Goal: Task Accomplishment & Management: Complete application form

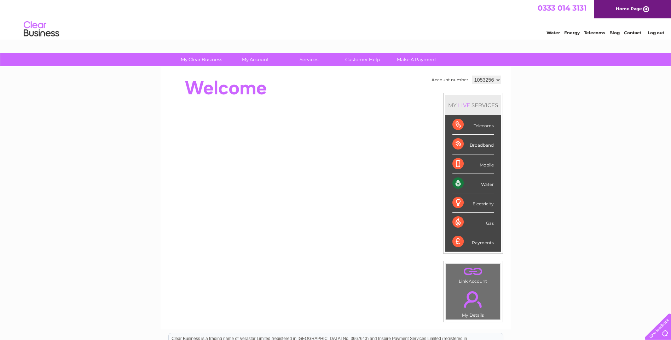
click at [660, 31] on link "Log out" at bounding box center [656, 32] width 17 height 5
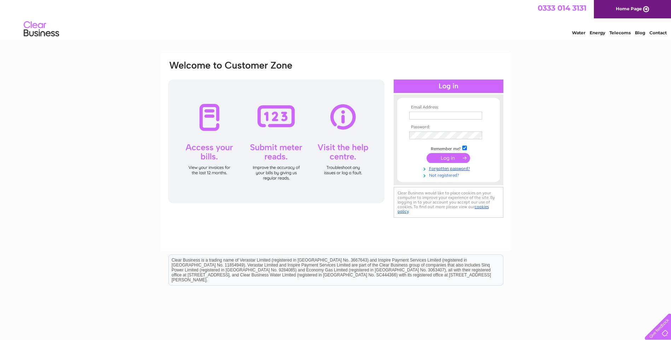
type input "baby_brenda_98@yahoo.com"
click at [442, 174] on link "Not registered?" at bounding box center [449, 175] width 80 height 7
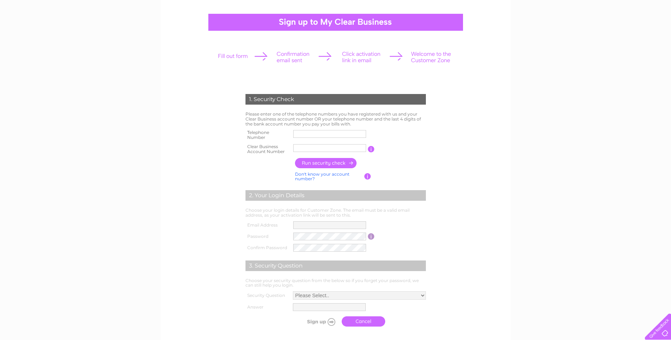
scroll to position [35, 0]
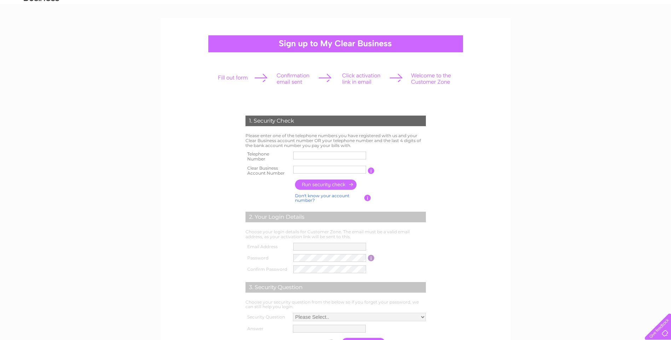
click at [317, 157] on input "text" at bounding box center [329, 156] width 73 height 8
paste input "07411385358"
type input "07411385358"
click at [331, 171] on input "text" at bounding box center [330, 170] width 74 height 8
click at [319, 168] on input "text" at bounding box center [329, 170] width 73 height 8
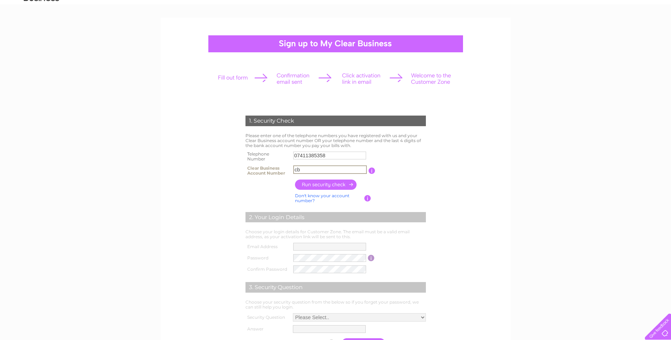
type input "c"
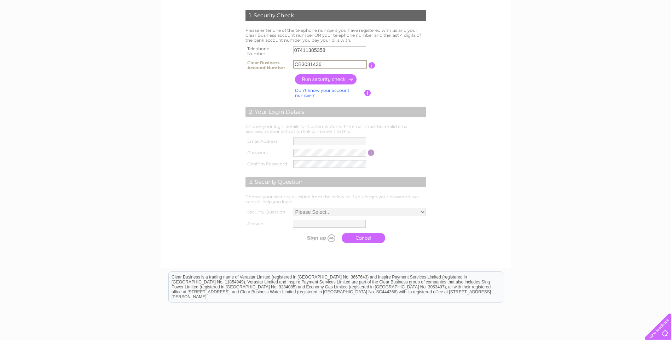
scroll to position [141, 0]
type input "CB3031436"
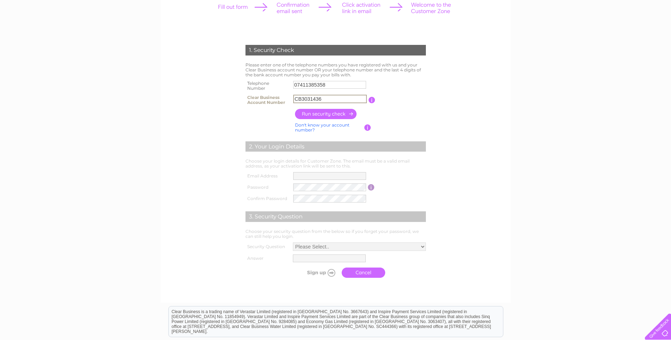
scroll to position [71, 0]
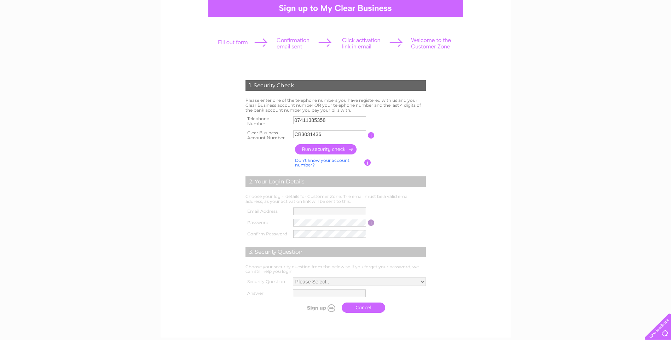
click at [485, 137] on form "1. Security Check Please enter one of the telephone numbers you have registered…" at bounding box center [335, 198] width 337 height 265
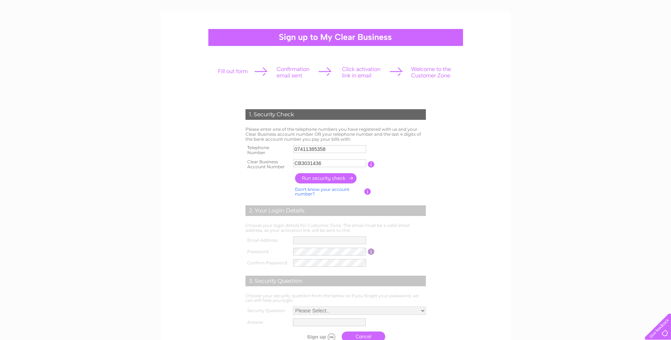
scroll to position [35, 0]
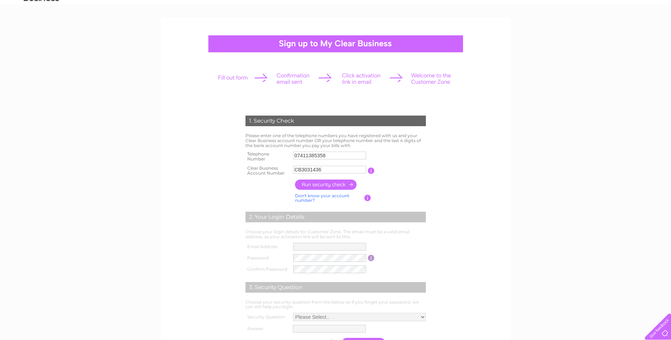
click at [447, 152] on form "1. Security Check Please enter one of the telephone numbers you have registered…" at bounding box center [335, 233] width 337 height 265
click at [334, 156] on input "07411385358" at bounding box center [329, 156] width 73 height 8
drag, startPoint x: 296, startPoint y: 156, endPoint x: 333, endPoint y: 157, distance: 37.1
click at [333, 157] on input "07411385358" at bounding box center [330, 155] width 74 height 8
click at [354, 158] on input "07411385358" at bounding box center [330, 155] width 74 height 8
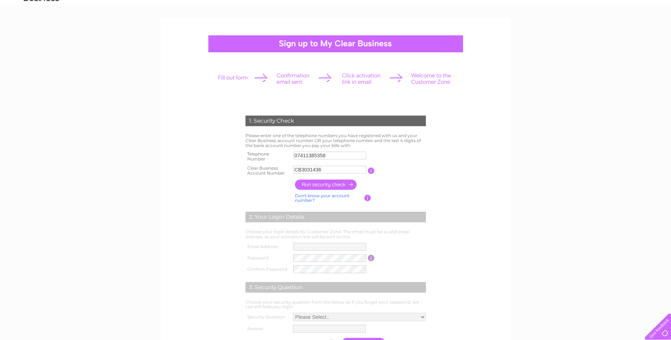
click at [338, 187] on input "button" at bounding box center [326, 185] width 62 height 10
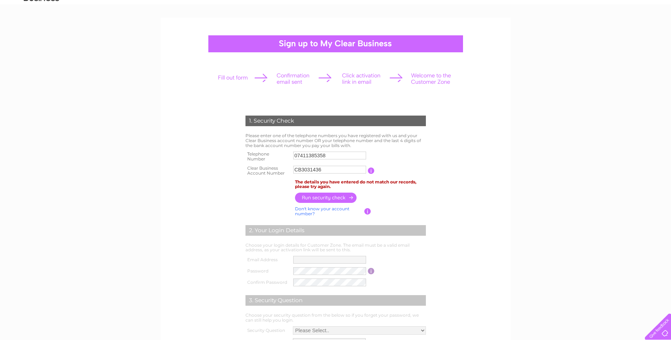
click at [330, 201] on input "button" at bounding box center [326, 198] width 62 height 10
click at [323, 197] on input "button" at bounding box center [326, 198] width 62 height 10
click at [326, 196] on input "button" at bounding box center [326, 198] width 62 height 10
click at [308, 195] on input "button" at bounding box center [326, 198] width 62 height 10
click at [320, 195] on input "button" at bounding box center [326, 198] width 62 height 10
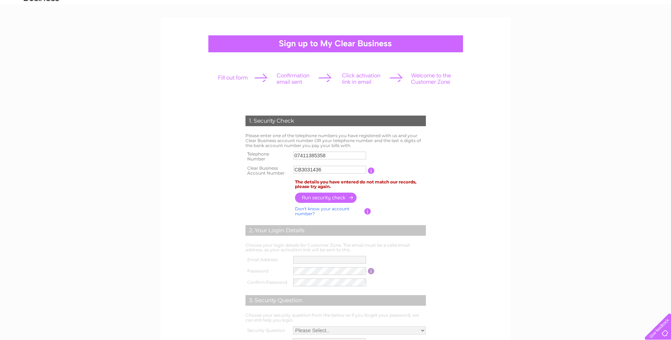
click at [325, 197] on input "button" at bounding box center [326, 198] width 62 height 10
click at [513, 206] on div "1. Security Check Please enter one of the telephone numbers you have registered…" at bounding box center [335, 263] width 671 height 490
click at [478, 167] on form "1. Security Check Please enter one of the telephone numbers you have registered…" at bounding box center [335, 240] width 337 height 278
click at [470, 182] on form "1. Security Check Please enter one of the telephone numbers you have registered…" at bounding box center [335, 240] width 337 height 278
click at [426, 148] on td "Please enter one of the telephone numbers you have registered with us and your …" at bounding box center [336, 141] width 184 height 18
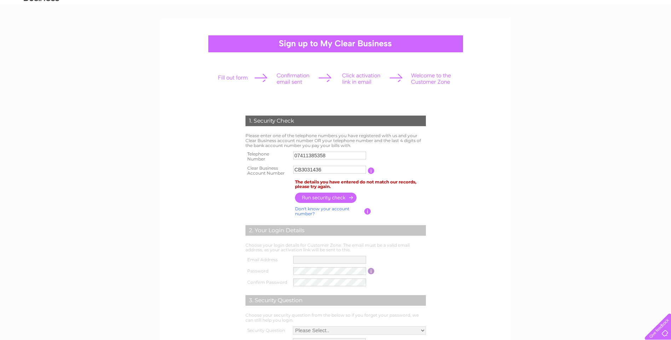
click at [351, 158] on input "07411385358" at bounding box center [329, 156] width 73 height 8
click at [429, 151] on div "1. Security Check Please enter one of the telephone numbers you have registered…" at bounding box center [335, 237] width 213 height 257
click at [330, 157] on input "07411385358" at bounding box center [330, 155] width 74 height 8
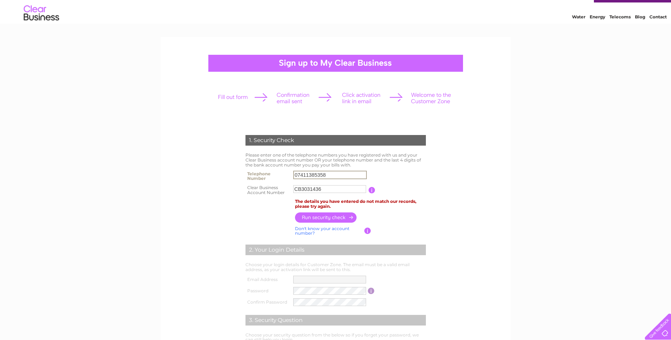
scroll to position [0, 0]
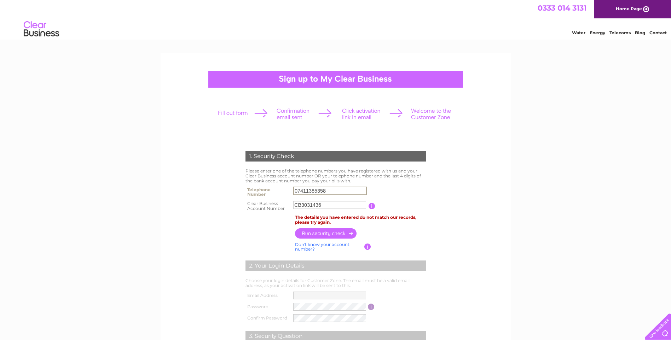
click at [339, 192] on input "07411385358" at bounding box center [330, 191] width 74 height 8
drag, startPoint x: 339, startPoint y: 192, endPoint x: 278, endPoint y: 191, distance: 61.2
click at [278, 191] on tr "Telephone Number 07411385358" at bounding box center [336, 192] width 184 height 14
click at [354, 185] on td "07411385358" at bounding box center [329, 192] width 77 height 14
click at [353, 189] on input "07411385358" at bounding box center [330, 191] width 74 height 8
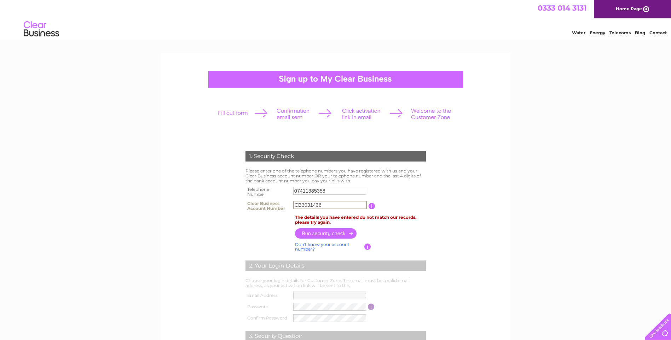
click at [326, 207] on input "CB3031436" at bounding box center [330, 205] width 74 height 8
click at [342, 205] on input "CB3031436" at bounding box center [330, 205] width 74 height 8
click at [301, 204] on input "CB3031436" at bounding box center [330, 205] width 74 height 8
click at [371, 207] on input "button" at bounding box center [371, 206] width 7 height 6
click at [308, 206] on input "CB3031436" at bounding box center [330, 205] width 74 height 8
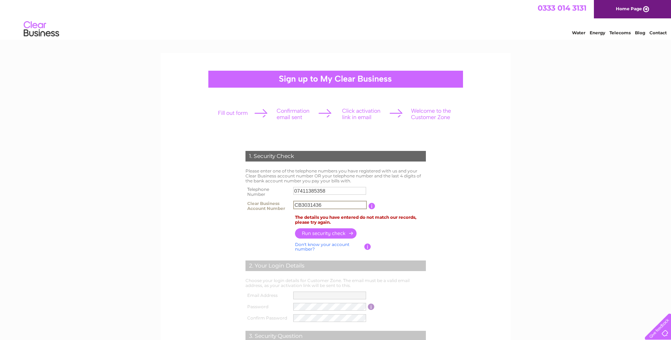
click at [310, 206] on input "CB3031436" at bounding box center [330, 205] width 74 height 8
click at [324, 205] on input "CB3031436" at bounding box center [330, 205] width 74 height 8
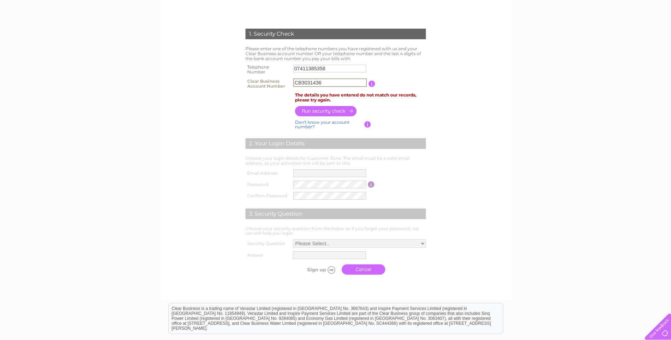
scroll to position [71, 0]
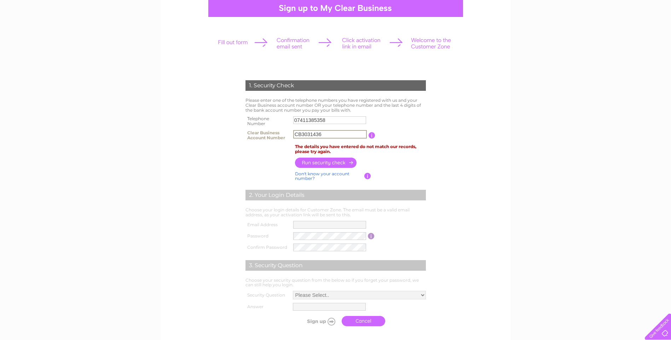
drag, startPoint x: 335, startPoint y: 134, endPoint x: 135, endPoint y: 112, distance: 201.0
click at [135, 112] on div "1. Security Check Please enter one of the telephone numbers you have registered…" at bounding box center [335, 227] width 671 height 490
click at [367, 134] on td "cb3031436" at bounding box center [329, 135] width 77 height 14
click at [358, 135] on input "cb3031436" at bounding box center [329, 134] width 73 height 8
click at [392, 127] on table "Telephone Number 07411385358 Clear Business Account Number cb3031436 You will f…" at bounding box center [336, 128] width 184 height 28
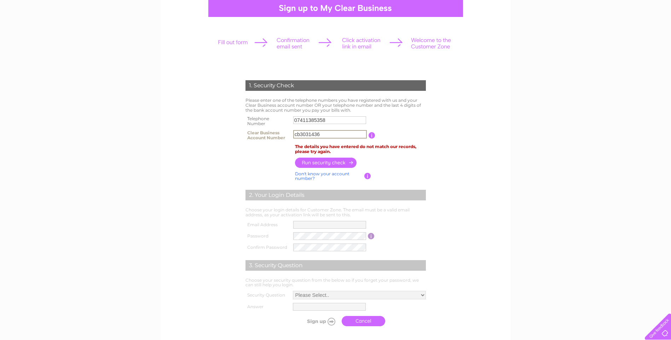
drag, startPoint x: 329, startPoint y: 133, endPoint x: 268, endPoint y: 136, distance: 60.2
click at [268, 136] on tr "Clear Business Account Number cb3031436 You will find your account number on th…" at bounding box center [336, 135] width 184 height 14
click at [337, 134] on input "cb3031436" at bounding box center [330, 134] width 74 height 8
click at [338, 135] on input "cb3031436" at bounding box center [330, 134] width 74 height 8
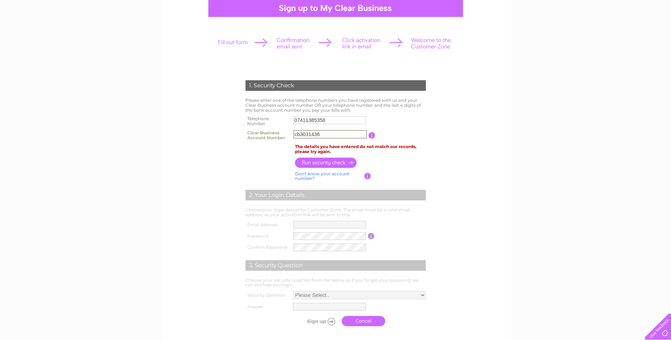
drag, startPoint x: 338, startPoint y: 135, endPoint x: 292, endPoint y: 134, distance: 46.3
click at [292, 134] on td "cb3031436" at bounding box center [329, 135] width 77 height 14
click at [332, 135] on input "cb3031436" at bounding box center [330, 134] width 74 height 8
click at [331, 135] on input "cb3031436" at bounding box center [330, 134] width 74 height 8
type input "c"
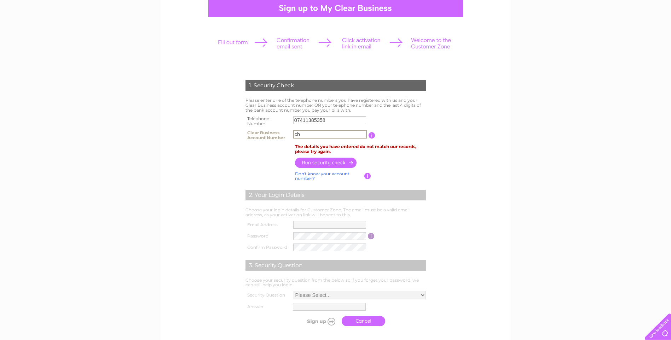
type input "c"
type input "CB3031436"
click at [414, 138] on td "You will find your account number on the top right corner of your bill and it w…" at bounding box center [401, 135] width 53 height 14
click at [327, 134] on input "CB3031436" at bounding box center [330, 134] width 74 height 8
click at [329, 134] on input "CB3031436" at bounding box center [330, 134] width 74 height 8
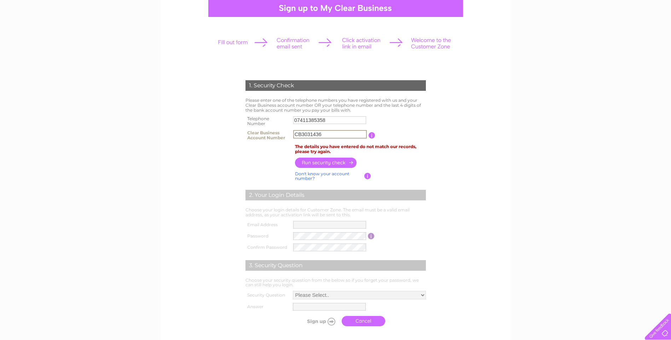
drag, startPoint x: 331, startPoint y: 134, endPoint x: 292, endPoint y: 137, distance: 39.0
click at [292, 137] on td "CB3031436" at bounding box center [329, 135] width 77 height 14
click at [475, 138] on form "1. Security Check Please enter one of the telephone numbers you have registered…" at bounding box center [335, 205] width 337 height 278
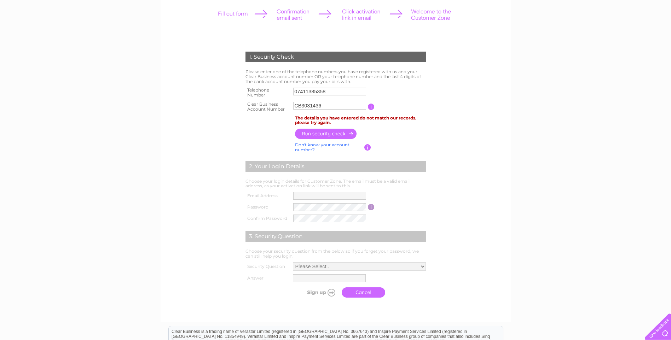
scroll to position [35, 0]
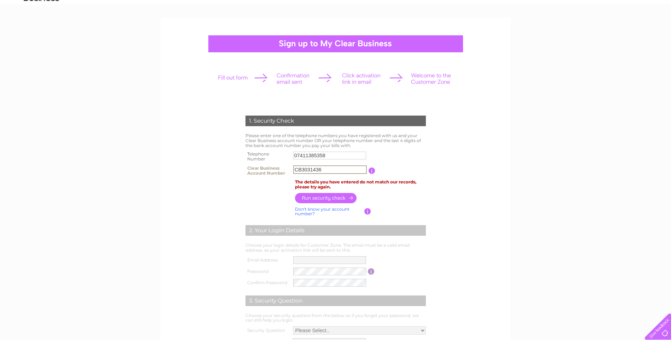
click at [332, 172] on input "CB3031436" at bounding box center [330, 170] width 74 height 8
drag, startPoint x: 338, startPoint y: 170, endPoint x: 289, endPoint y: 171, distance: 49.5
click at [289, 171] on tr "Clear Business Account Number CB3031436 You will find your account number on th…" at bounding box center [336, 171] width 184 height 14
click at [322, 170] on input "CB3031436" at bounding box center [330, 170] width 74 height 8
drag, startPoint x: 327, startPoint y: 169, endPoint x: 257, endPoint y: 169, distance: 69.7
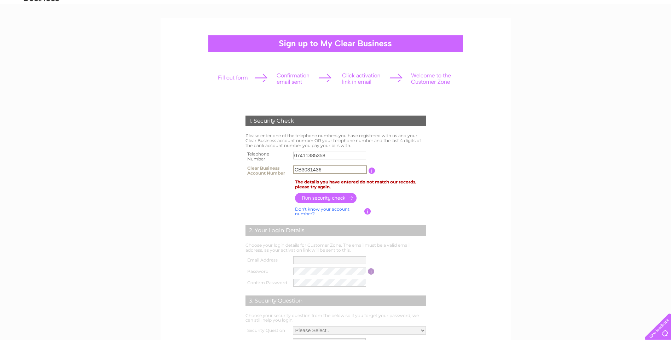
click at [257, 169] on tr "Clear Business Account Number CB3031436 You will find your account number on th…" at bounding box center [336, 171] width 184 height 14
click at [208, 185] on form "1. Security Check Please enter one of the telephone numbers you have registered…" at bounding box center [335, 240] width 337 height 278
click at [331, 169] on input "CB3031436" at bounding box center [330, 170] width 74 height 8
click at [455, 158] on form "1. Security Check Please enter one of the telephone numbers you have registered…" at bounding box center [335, 240] width 337 height 278
drag, startPoint x: 209, startPoint y: 157, endPoint x: 209, endPoint y: 149, distance: 8.8
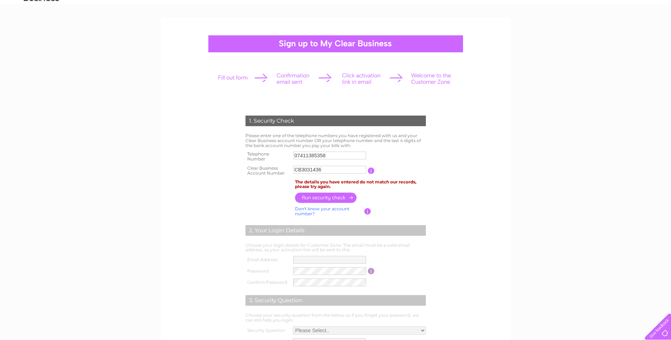
click at [205, 155] on form "1. Security Check Please enter one of the telephone numbers you have registered…" at bounding box center [335, 240] width 337 height 278
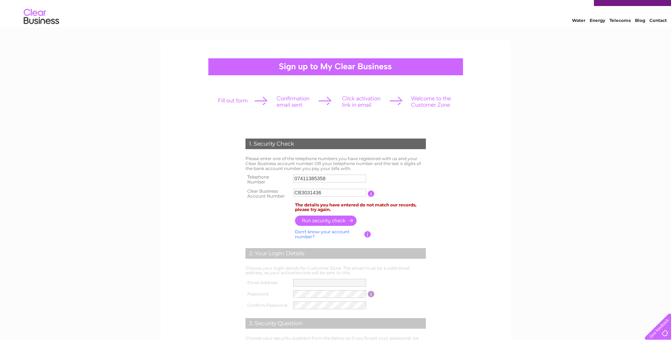
scroll to position [0, 0]
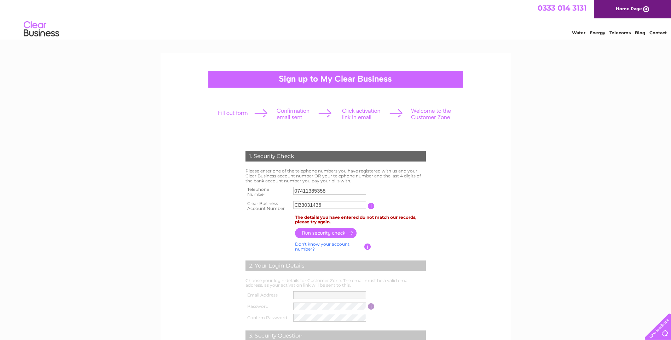
click at [598, 140] on div "1. Security Check Please enter one of the telephone numbers you have registered…" at bounding box center [335, 298] width 671 height 490
click at [190, 168] on form "1. Security Check Please enter one of the telephone numbers you have registered…" at bounding box center [335, 276] width 337 height 278
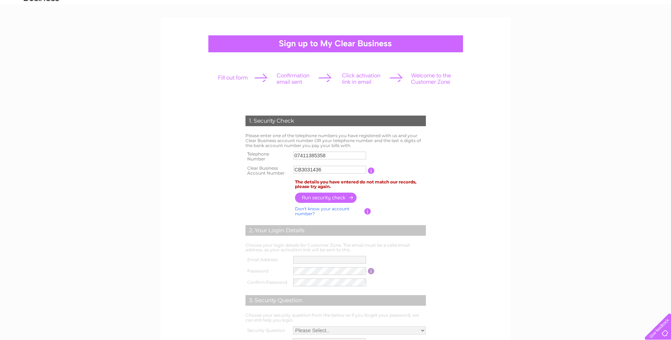
click at [217, 182] on form "1. Security Check Please enter one of the telephone numbers you have registered…" at bounding box center [335, 240] width 337 height 278
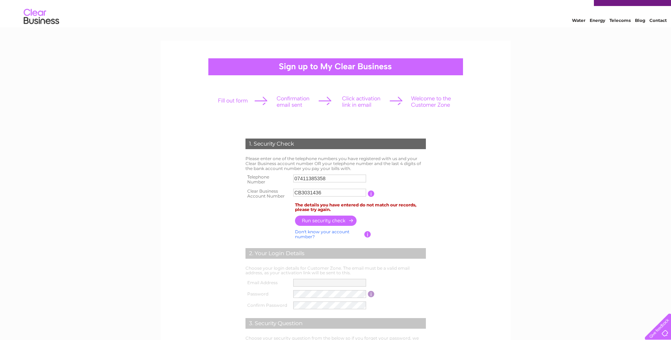
scroll to position [0, 0]
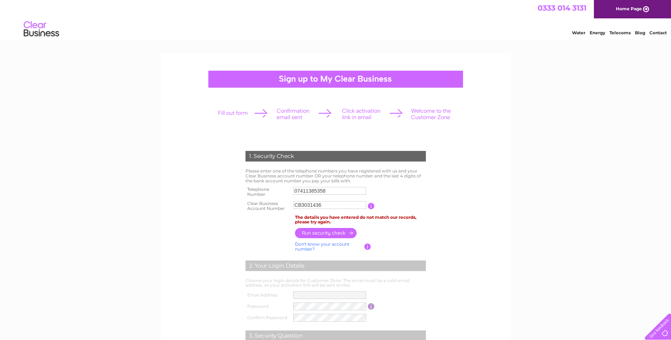
click at [342, 203] on input "CB3031436" at bounding box center [329, 205] width 73 height 8
click at [517, 172] on div "1. Security Check Please enter one of the telephone numbers you have registered…" at bounding box center [335, 298] width 671 height 490
click at [0, 267] on html "1. Security Check Please enter one of the telephone numbers you have registered…" at bounding box center [335, 274] width 671 height 548
click at [599, 118] on div "1. Security Check Please enter one of the telephone numbers you have registered…" at bounding box center [335, 298] width 671 height 490
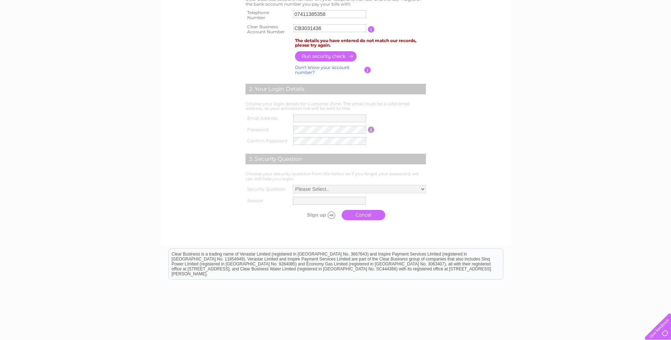
click at [599, 118] on div "1. Security Check Please enter one of the telephone numbers you have registered…" at bounding box center [335, 121] width 671 height 490
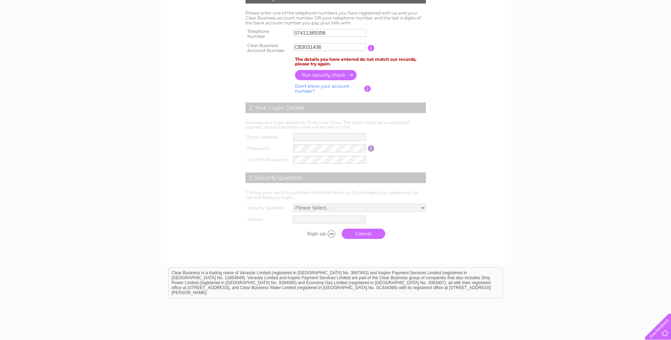
scroll to position [141, 0]
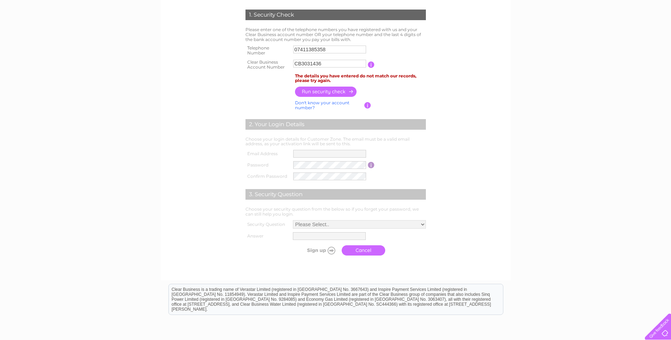
click at [599, 118] on div "1. Security Check Please enter one of the telephone numbers you have registered…" at bounding box center [335, 157] width 671 height 490
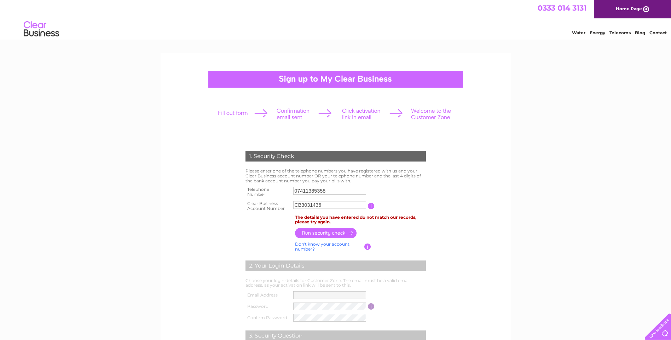
click at [599, 118] on div "1. Security Check Please enter one of the telephone numbers you have registered…" at bounding box center [335, 298] width 671 height 490
